Goal: Information Seeking & Learning: Learn about a topic

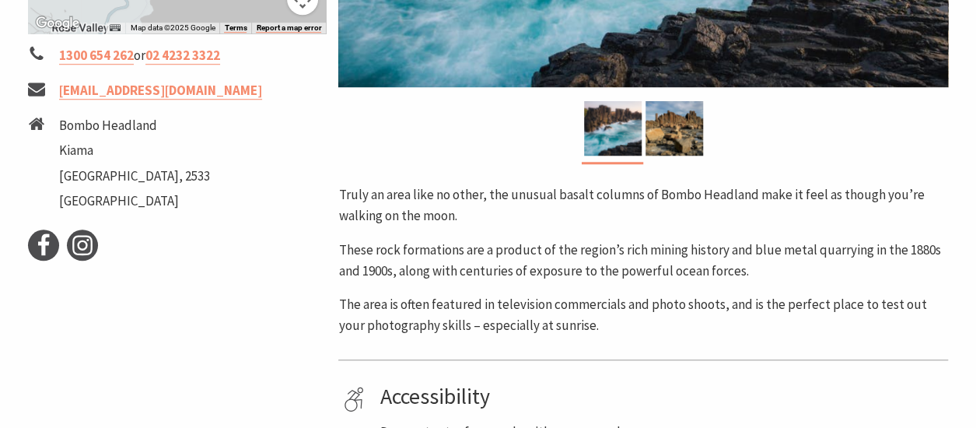
scroll to position [602, 0]
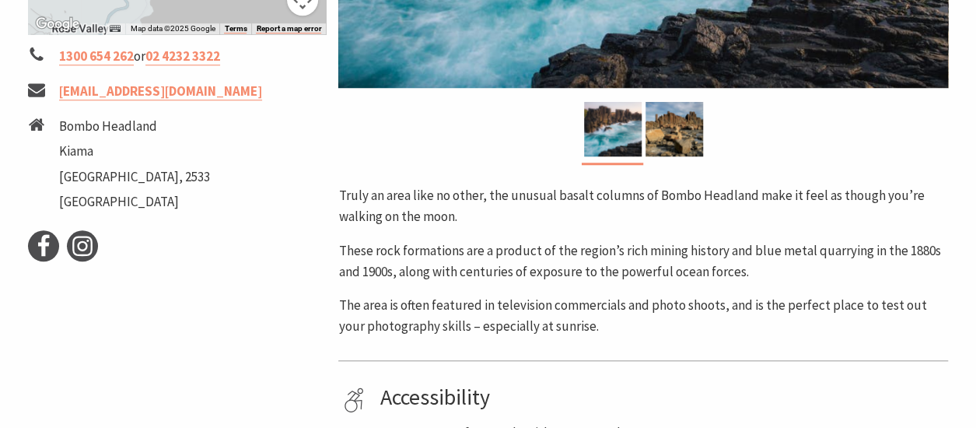
click at [704, 132] on div at bounding box center [643, 133] width 610 height 63
click at [673, 134] on img at bounding box center [674, 129] width 58 height 54
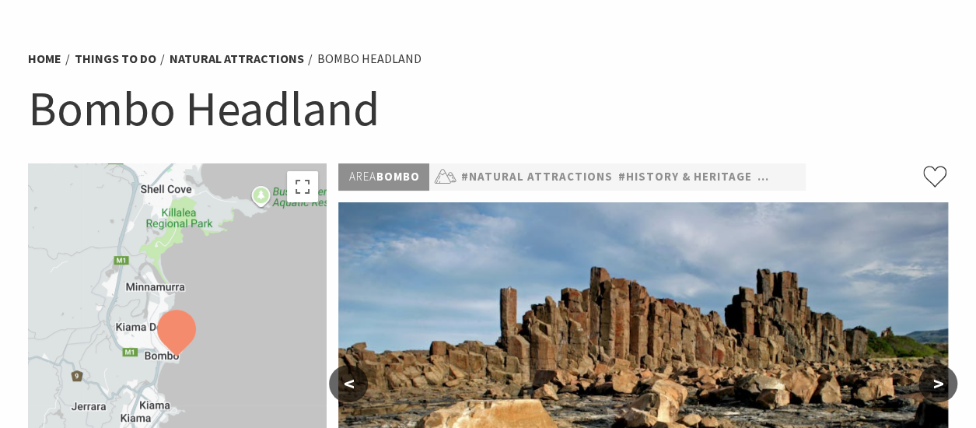
scroll to position [0, 0]
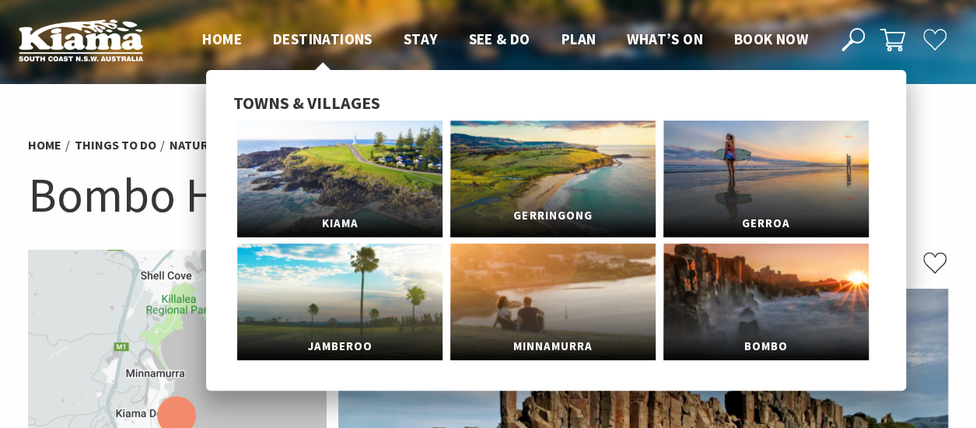
click at [584, 185] on link "Gerringong" at bounding box center [552, 179] width 205 height 117
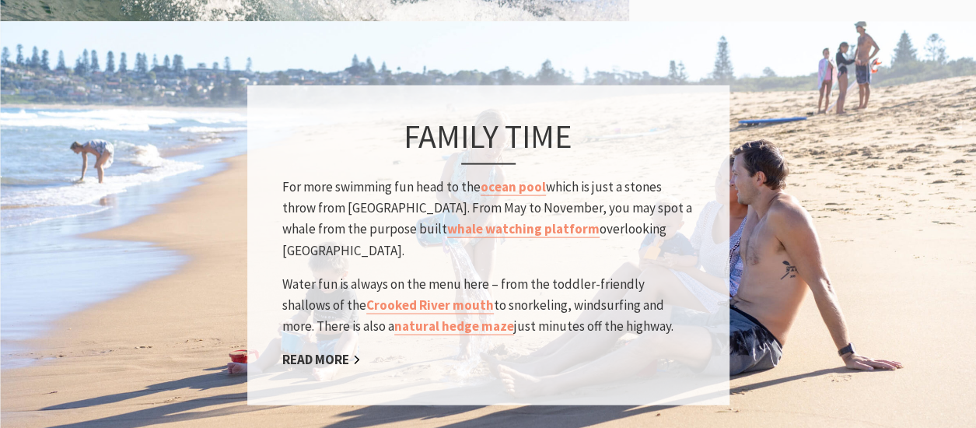
scroll to position [1326, 0]
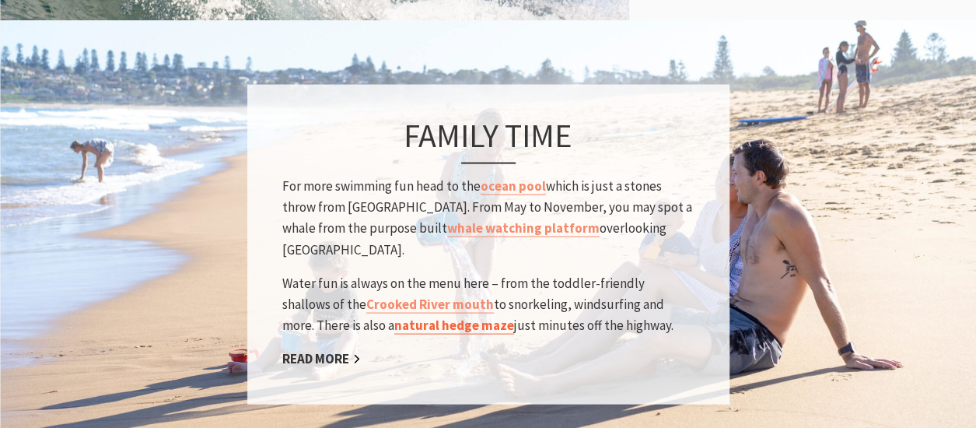
click at [395, 316] on link "natural hedge maze" at bounding box center [454, 325] width 120 height 18
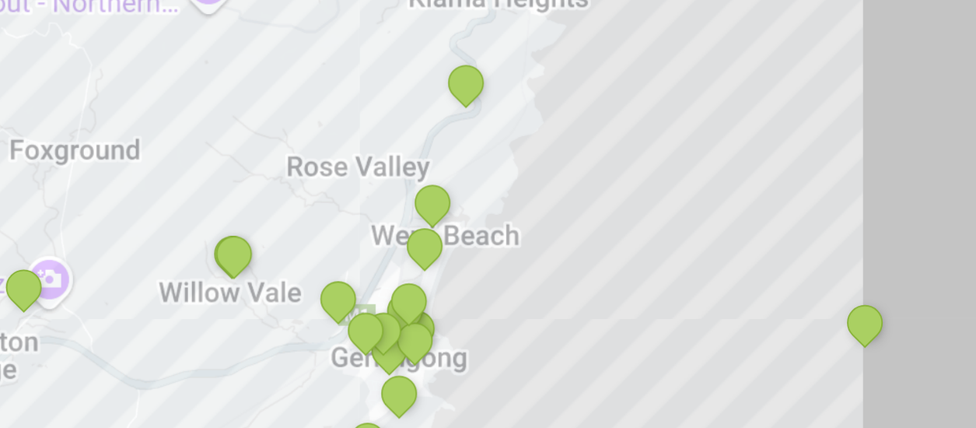
scroll to position [2745, 0]
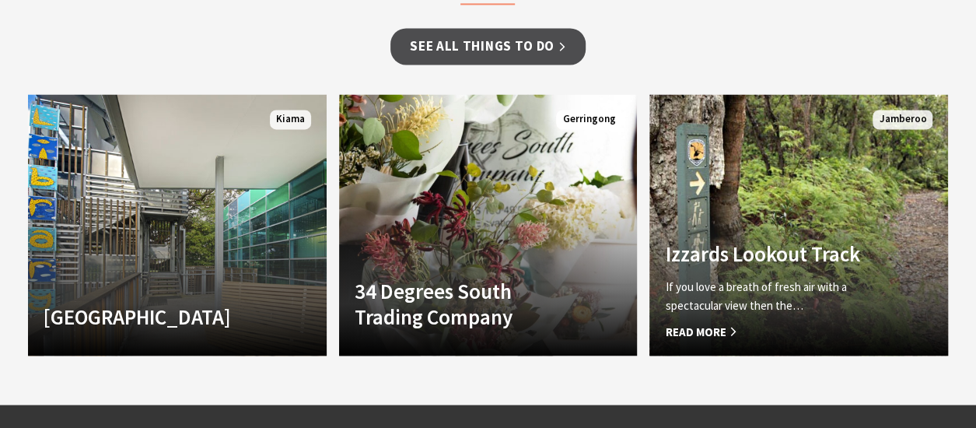
scroll to position [1230, 0]
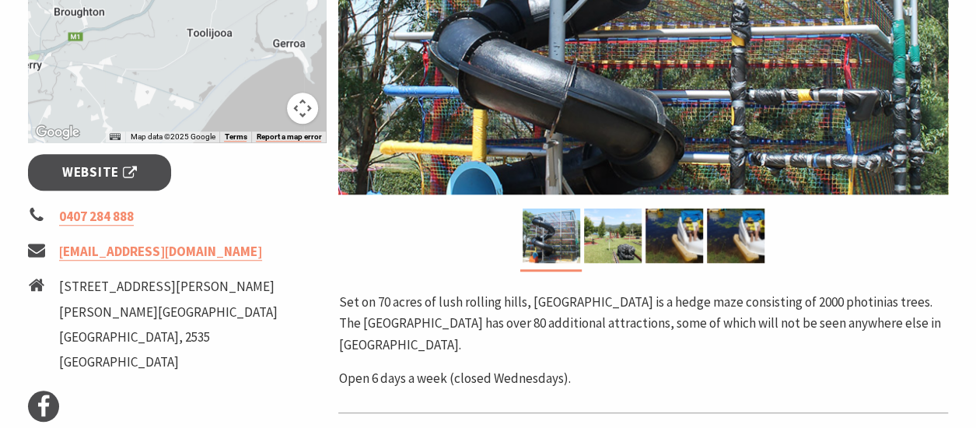
scroll to position [496, 0]
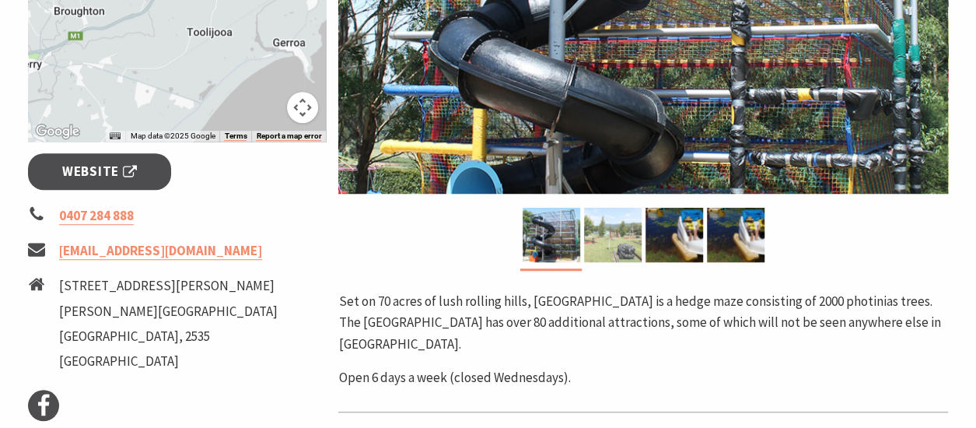
click at [610, 249] on img at bounding box center [613, 235] width 58 height 54
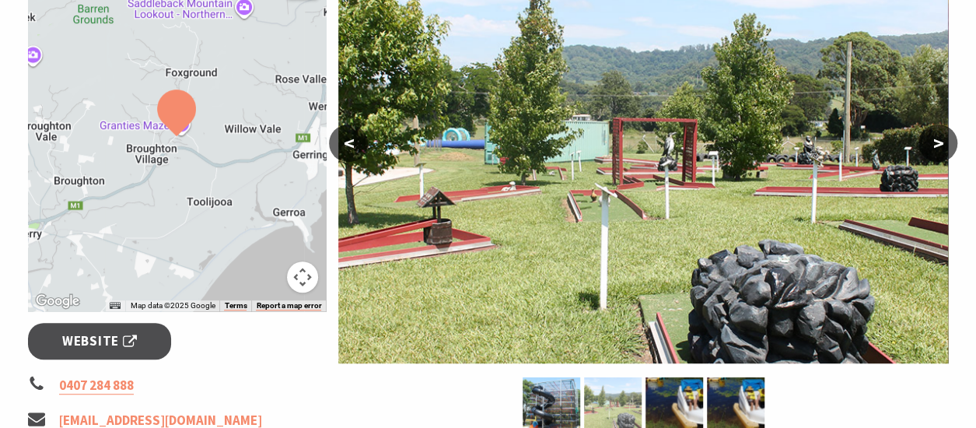
scroll to position [325, 0]
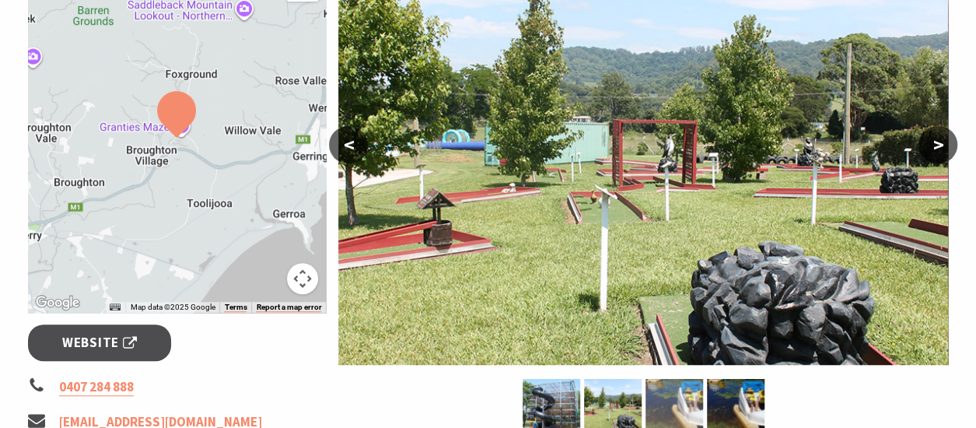
click at [697, 407] on img at bounding box center [674, 406] width 58 height 54
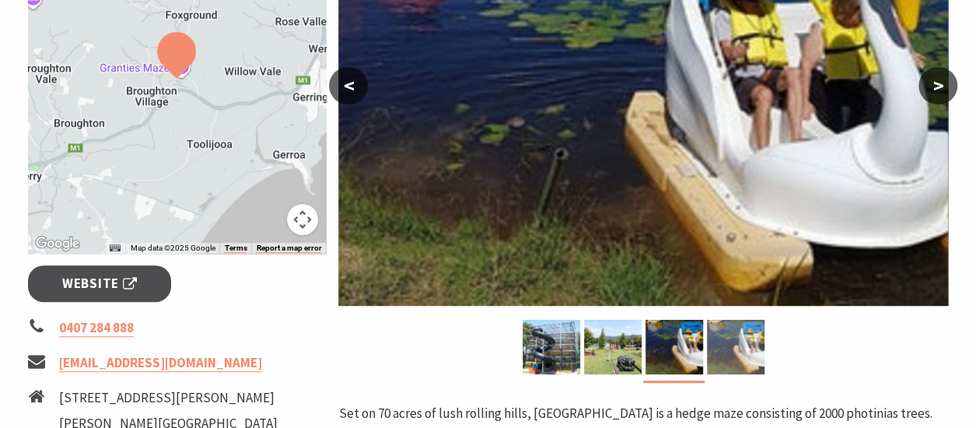
scroll to position [386, 0]
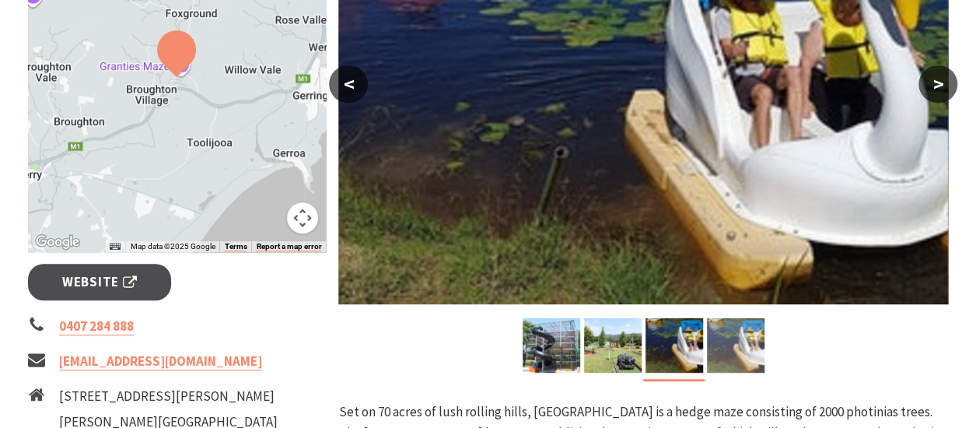
click at [743, 354] on img at bounding box center [736, 345] width 58 height 54
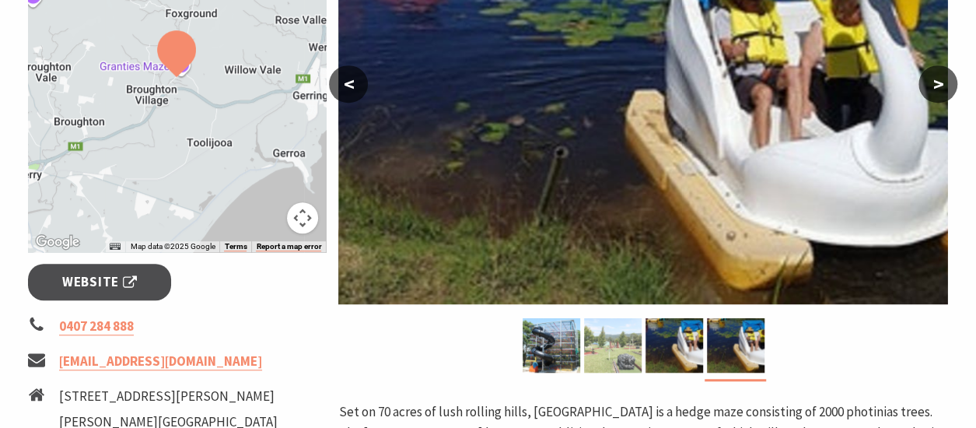
click at [582, 334] on div at bounding box center [612, 345] width 61 height 54
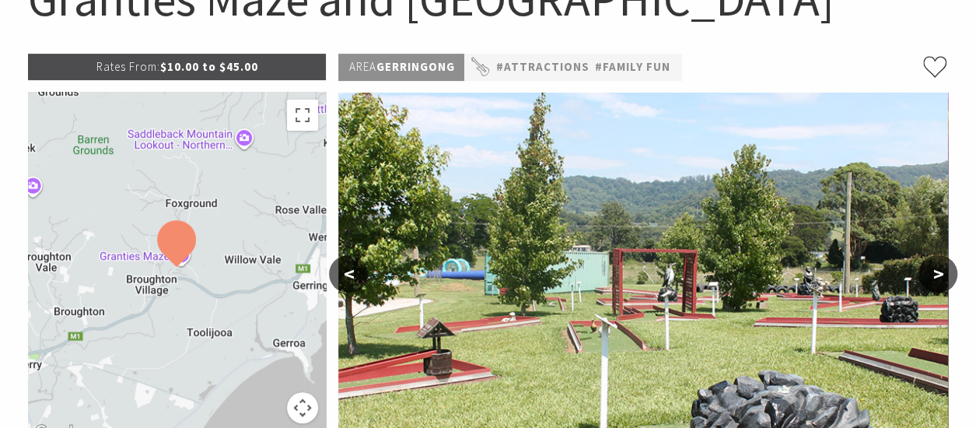
scroll to position [197, 0]
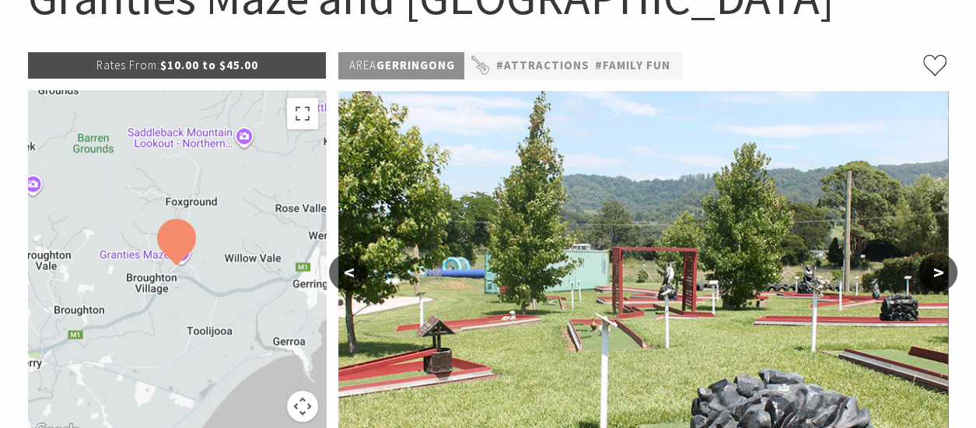
click at [123, 257] on div at bounding box center [177, 265] width 299 height 350
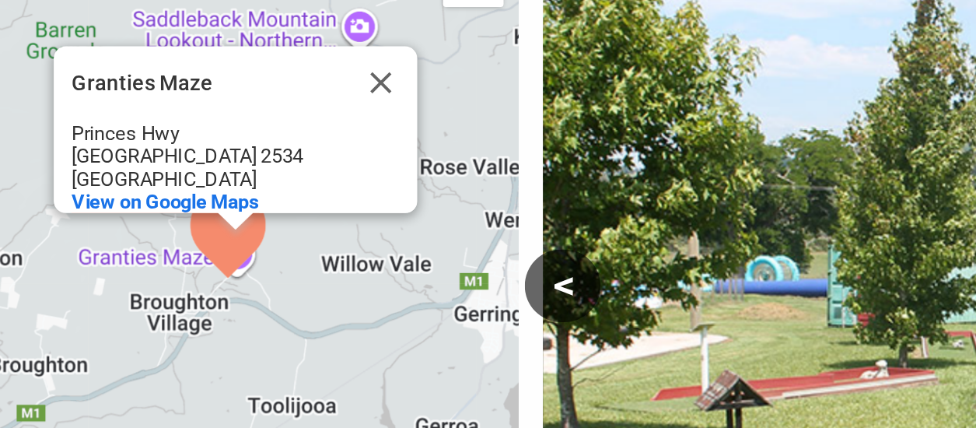
scroll to position [197, 0]
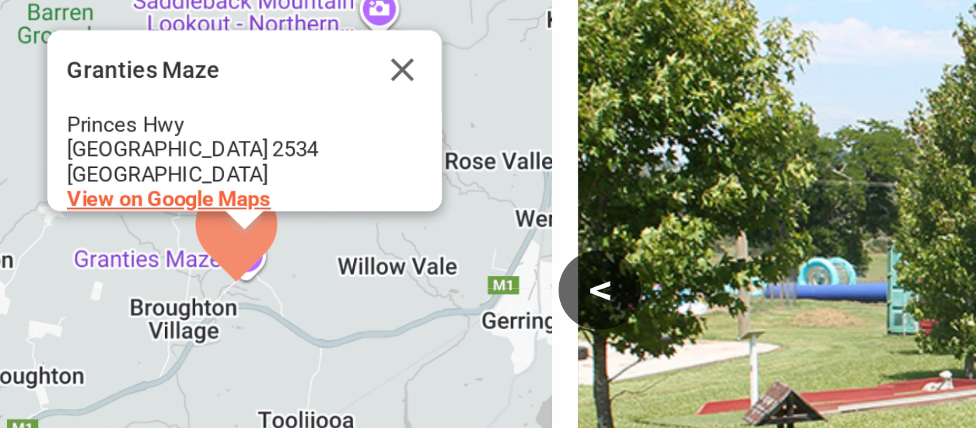
click at [141, 224] on span "View on Google Maps" at bounding box center [144, 230] width 96 height 12
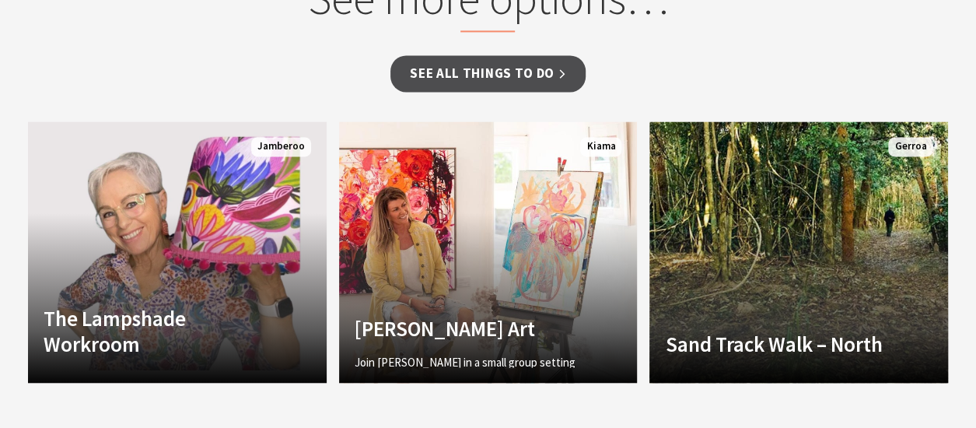
scroll to position [1199, 0]
